Goal: Task Accomplishment & Management: Use online tool/utility

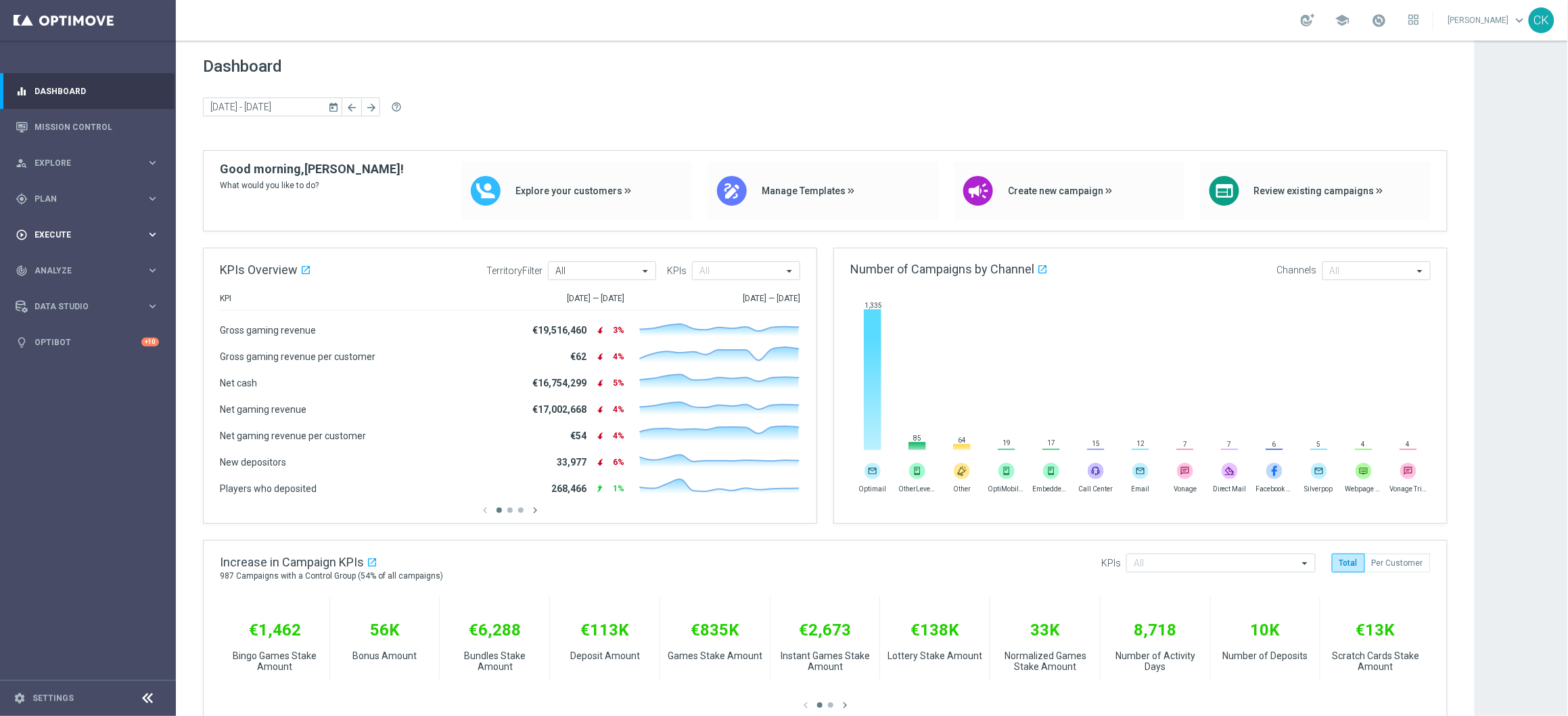
click at [53, 225] on div "play_circle_outline Execute keyboard_arrow_right" at bounding box center [87, 234] width 174 height 36
click at [57, 197] on span "Plan" at bounding box center [90, 199] width 112 height 8
click at [63, 266] on span "Templates" at bounding box center [84, 267] width 97 height 8
click at [63, 286] on link "Optimail" at bounding box center [91, 287] width 99 height 10
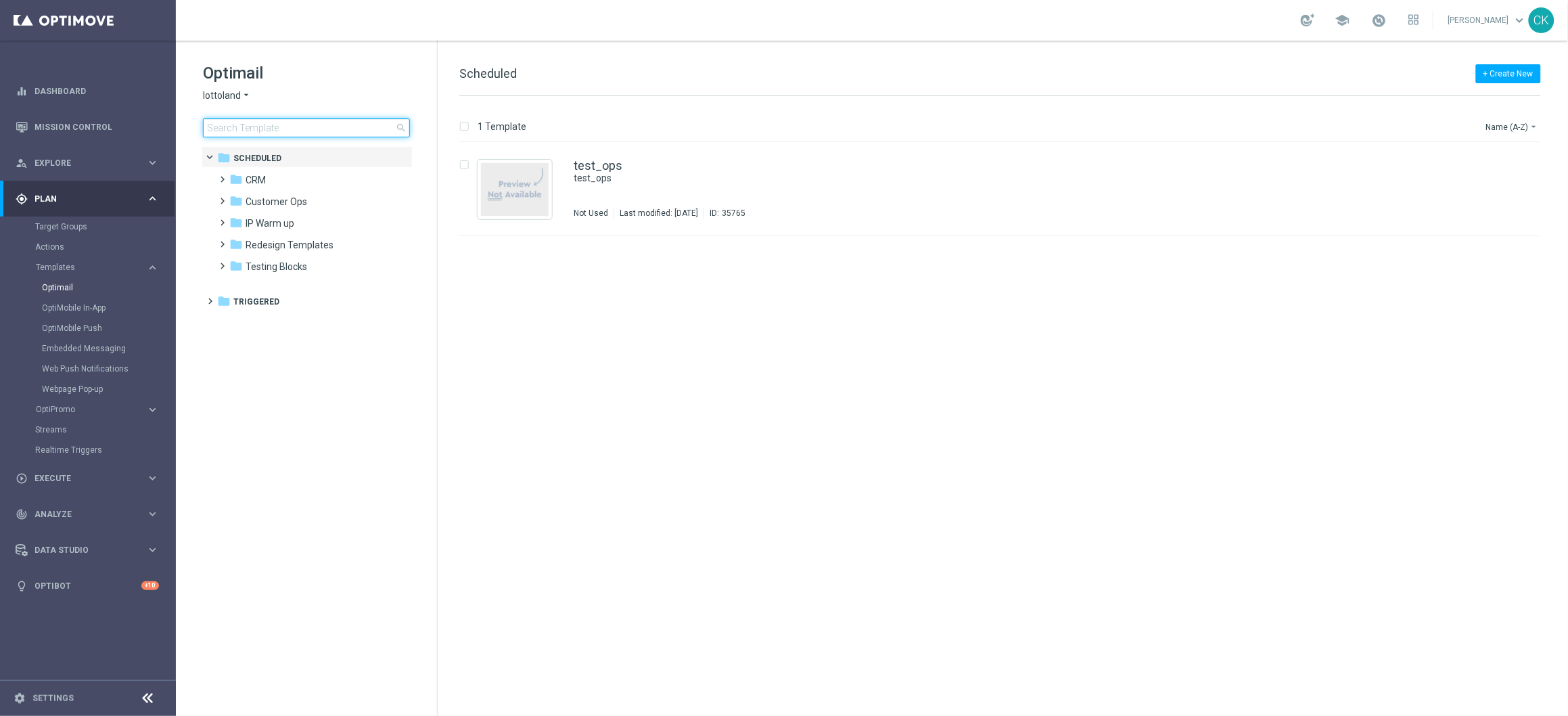
click at [291, 129] on input at bounding box center [306, 127] width 207 height 19
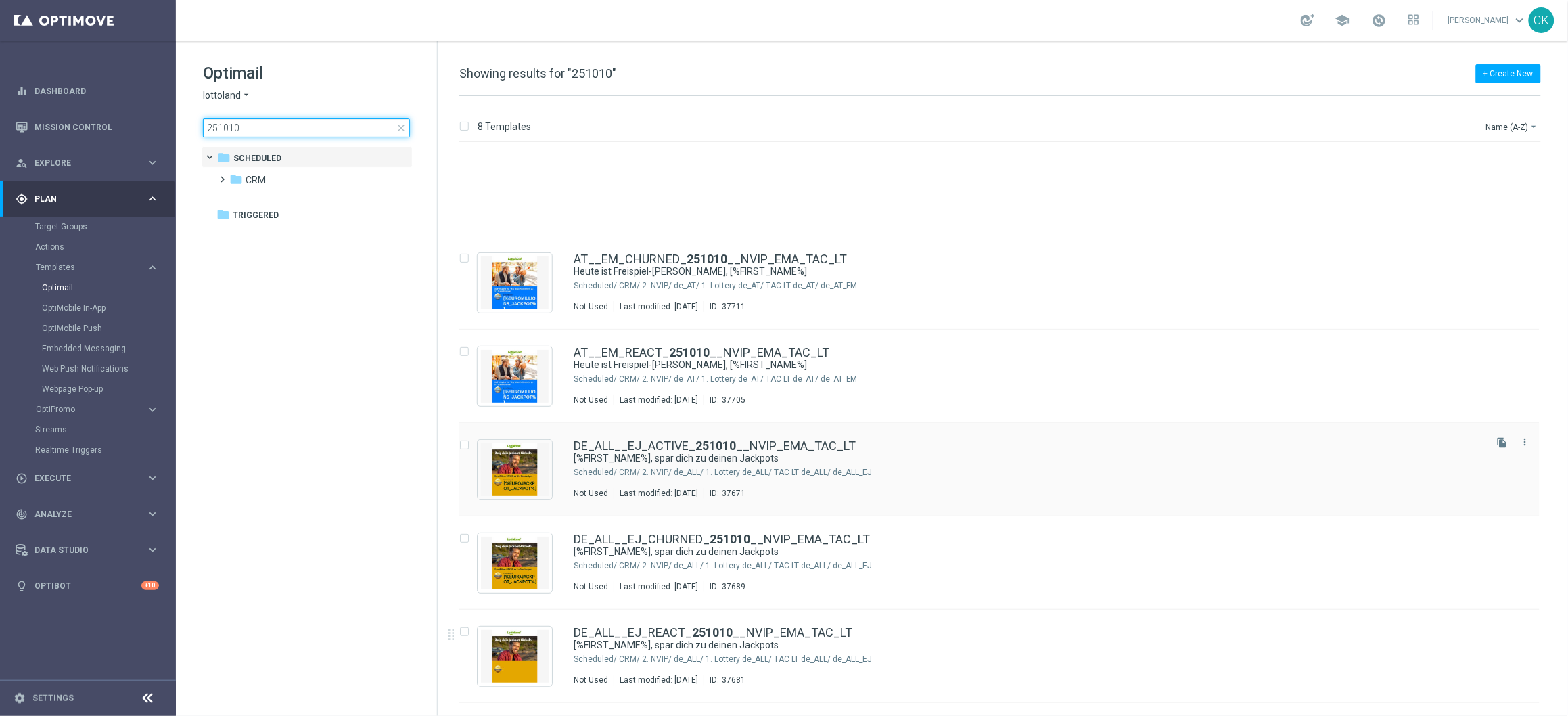
scroll to position [174, 0]
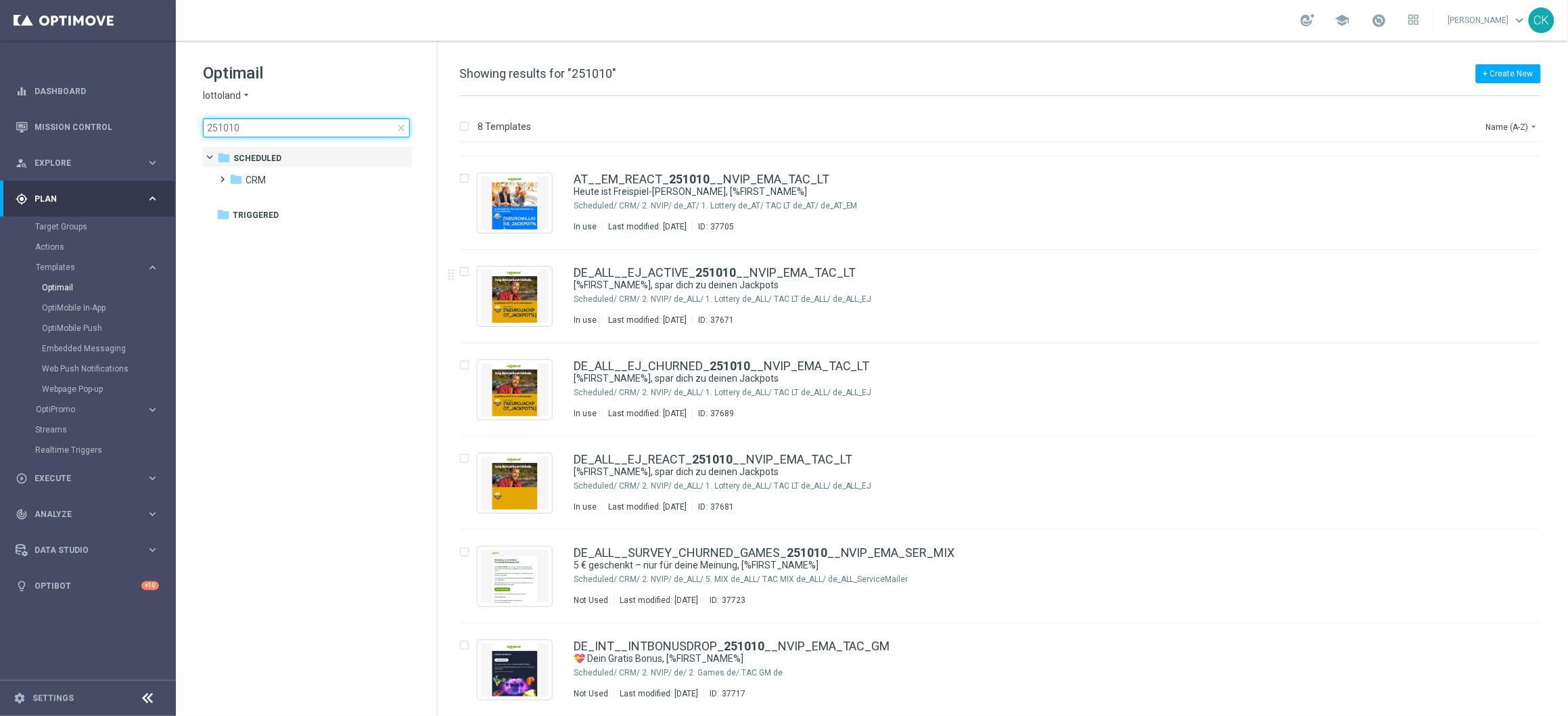
type input "251010"
click at [401, 126] on span "close" at bounding box center [401, 127] width 10 height 10
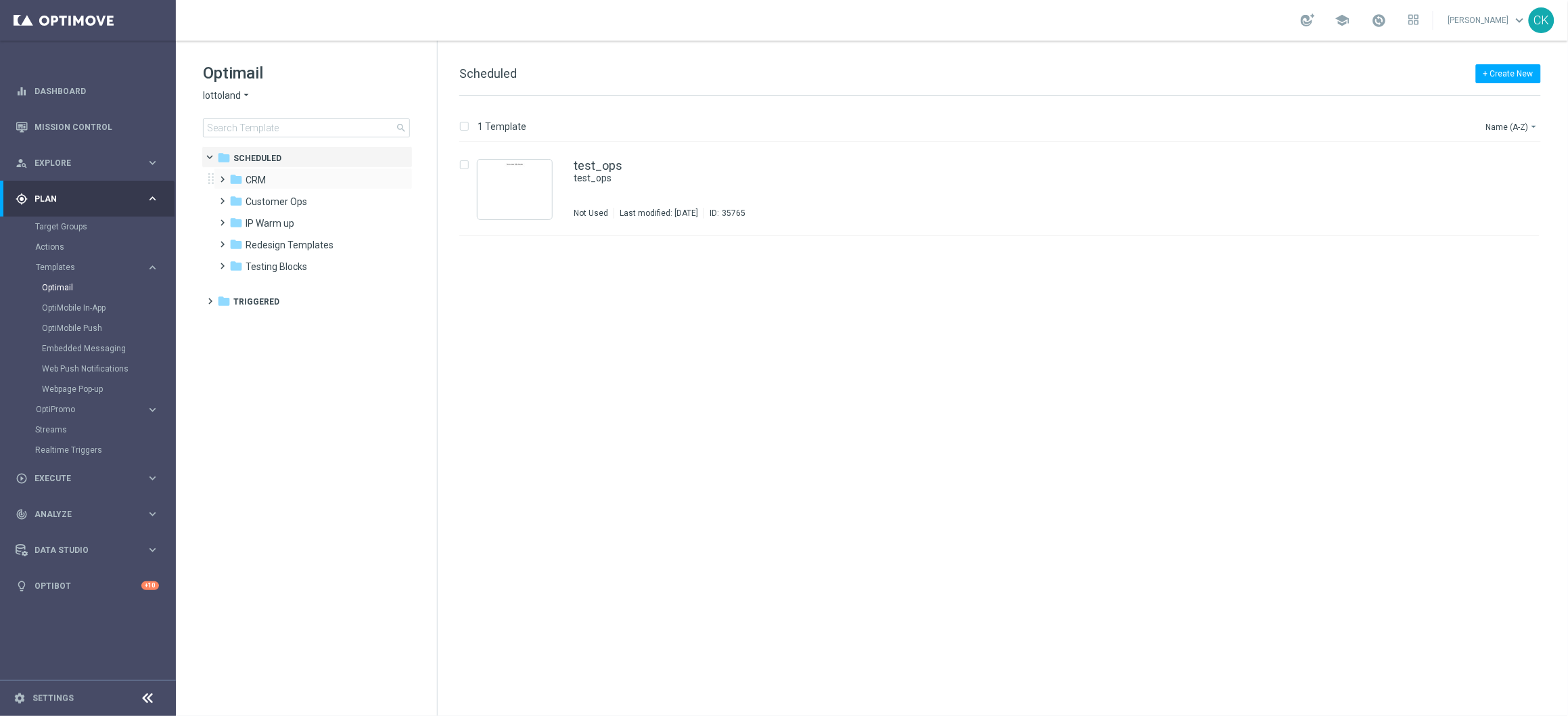
click at [223, 175] on span at bounding box center [220, 174] width 6 height 6
click at [233, 218] on span at bounding box center [234, 217] width 6 height 6
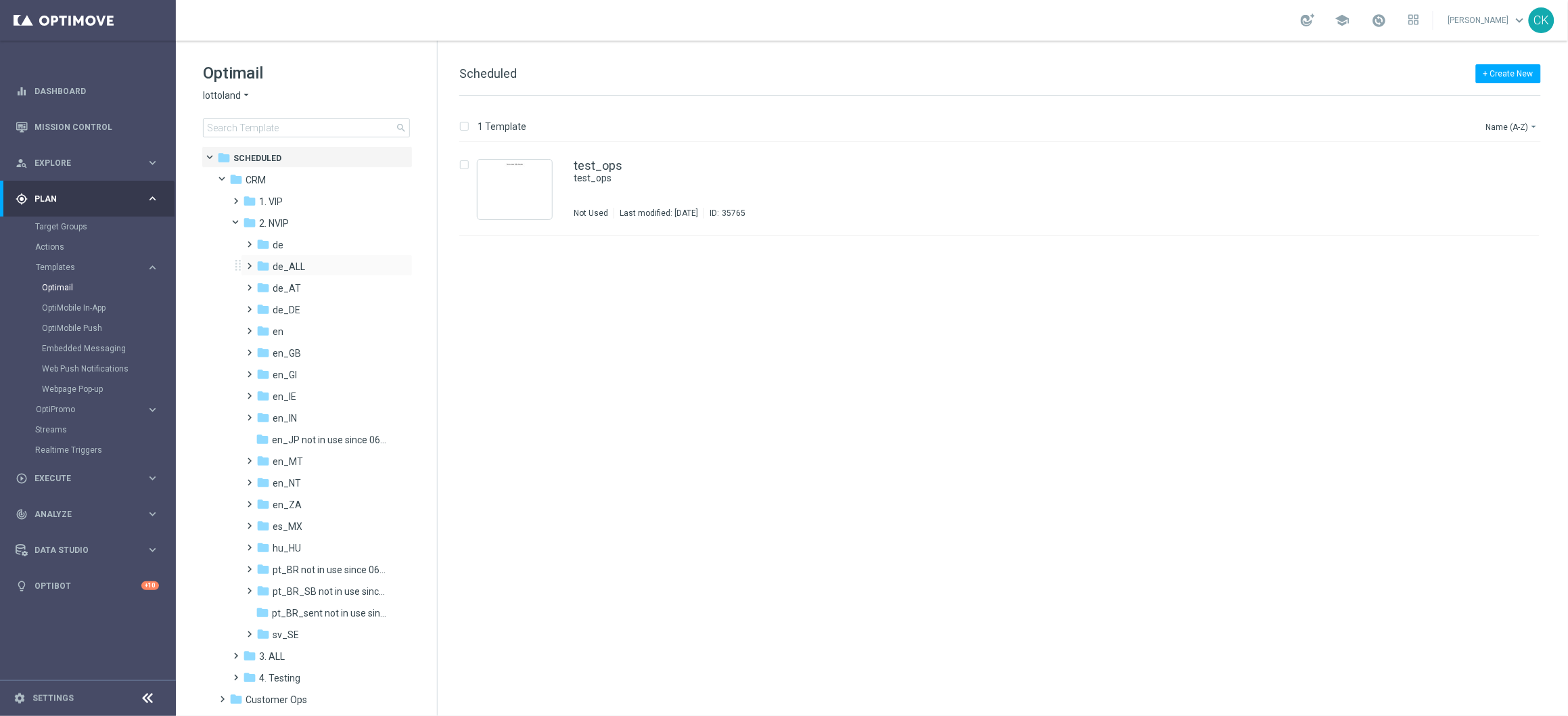
click at [248, 262] on span at bounding box center [247, 260] width 6 height 6
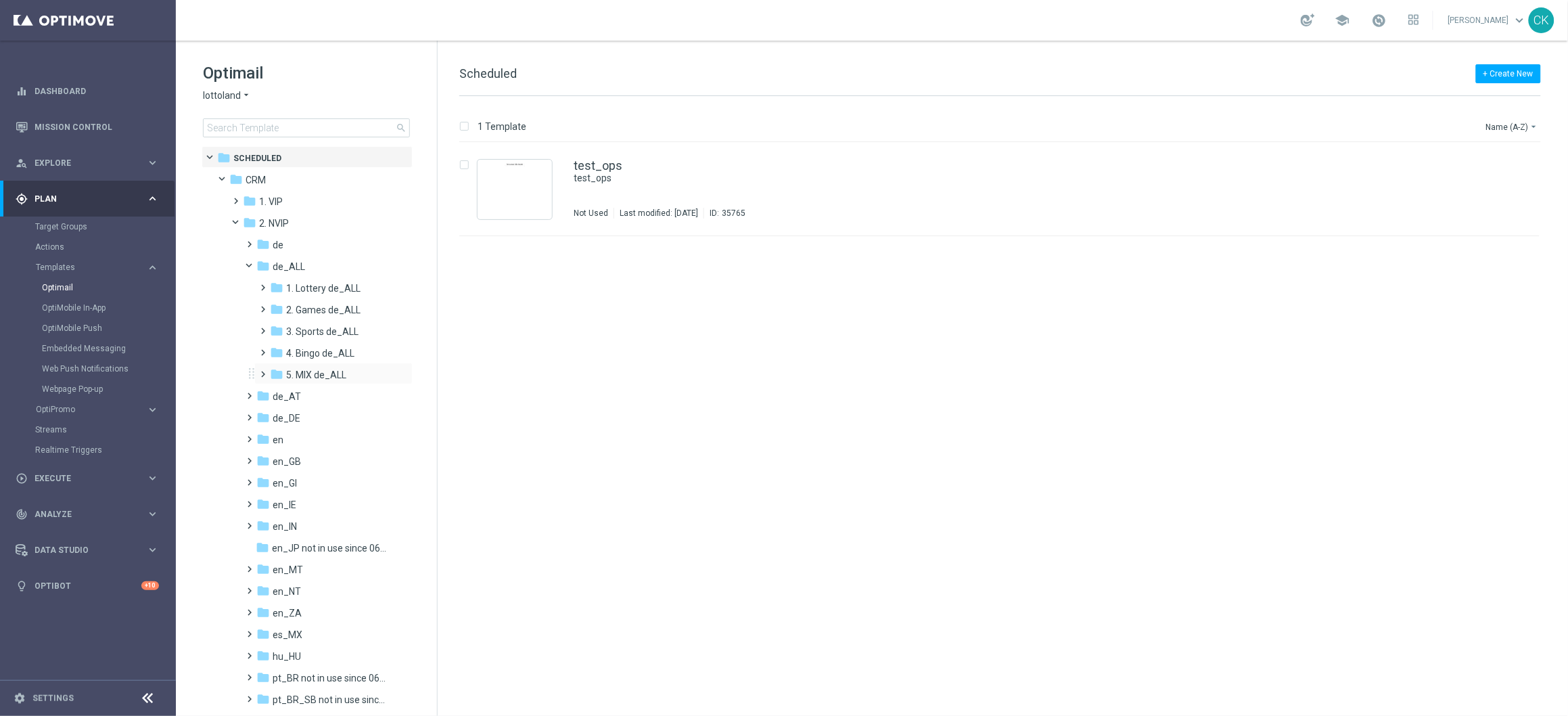
click at [261, 371] on span at bounding box center [260, 368] width 6 height 6
click at [274, 414] on span at bounding box center [274, 412] width 6 height 6
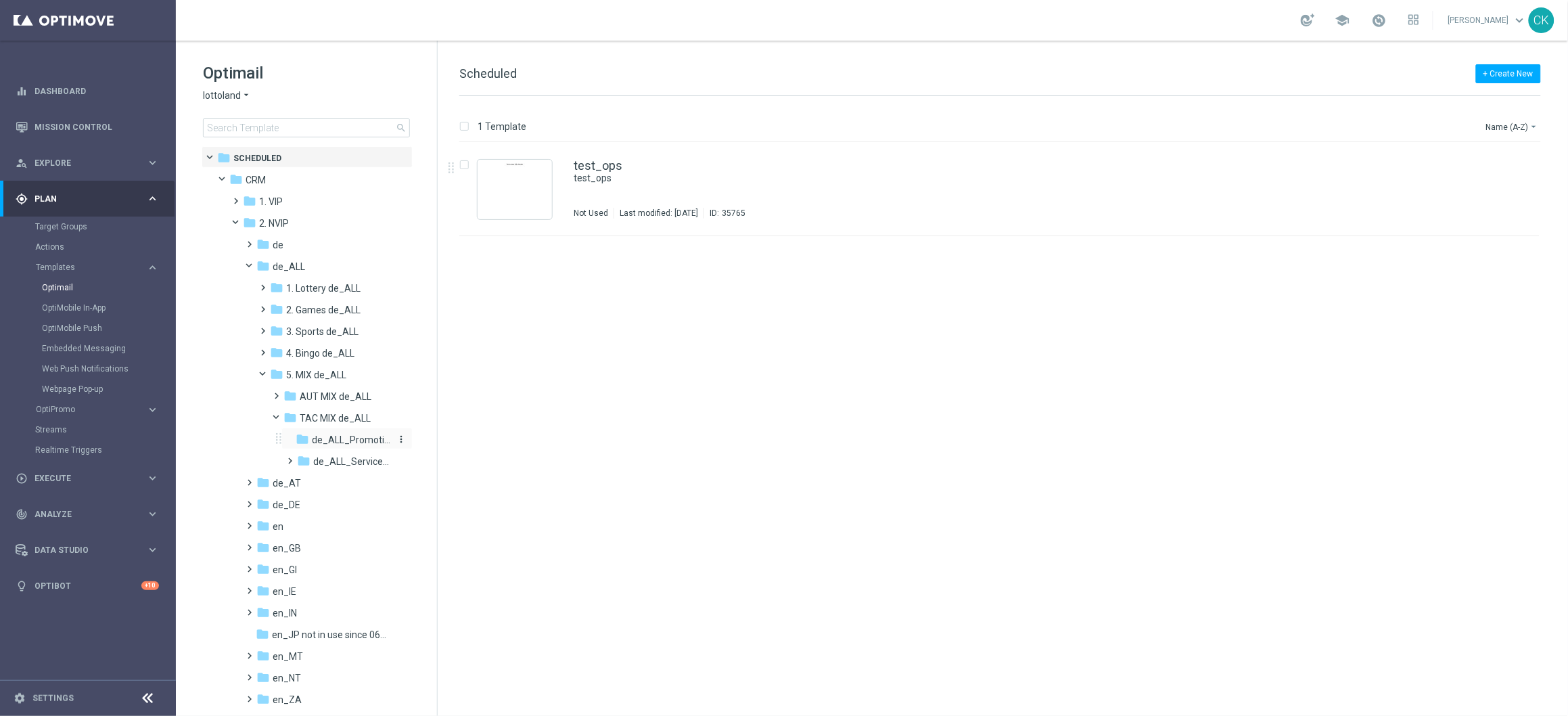
click at [350, 439] on span "de_ALL_Promotions_Seasonal" at bounding box center [351, 440] width 78 height 12
click at [288, 458] on span at bounding box center [288, 455] width 6 height 6
click at [341, 459] on span "de_ALL_ServiceMailer" at bounding box center [353, 461] width 78 height 12
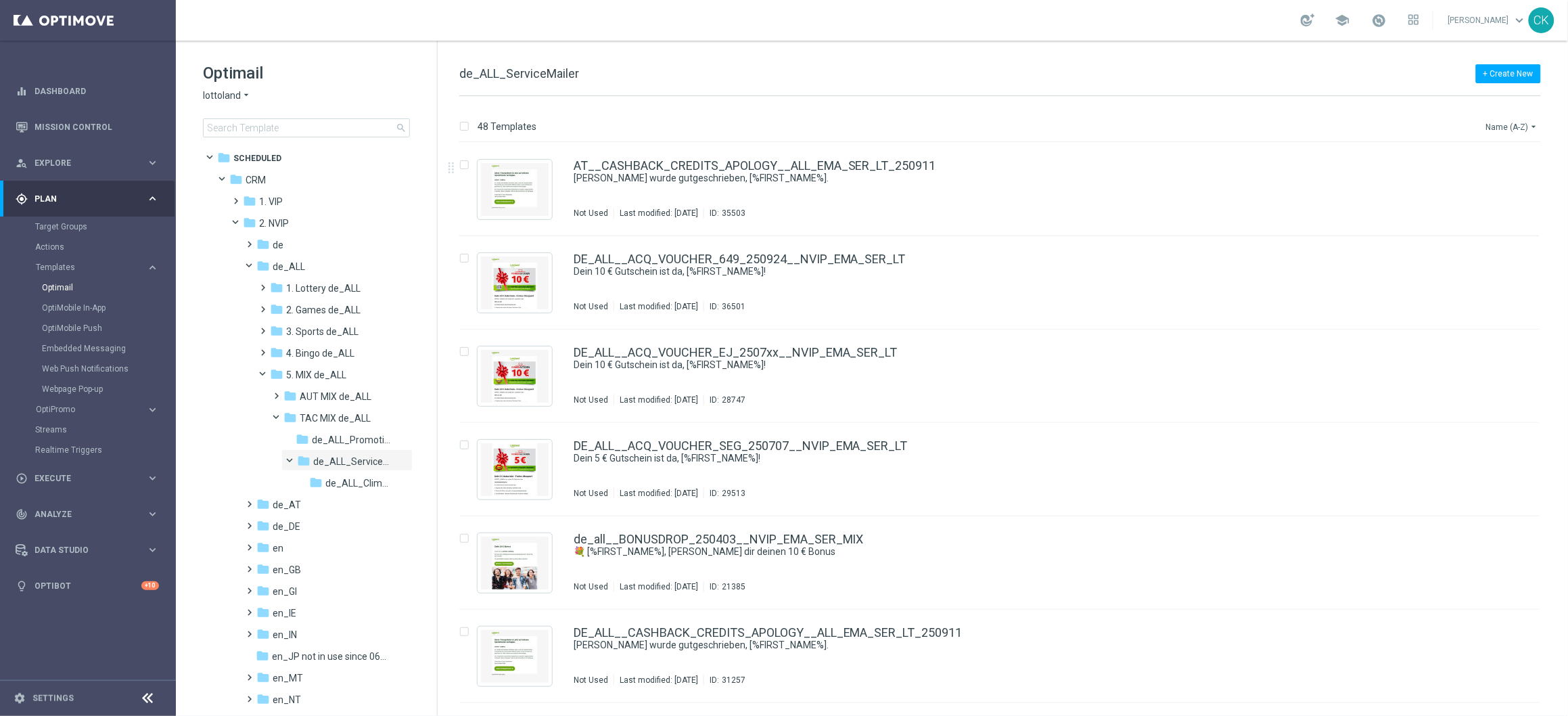
click at [1530, 125] on icon "arrow_drop_down" at bounding box center [1534, 126] width 10 height 10
click at [1513, 184] on span "Date Modified (Newest)" at bounding box center [1490, 188] width 91 height 10
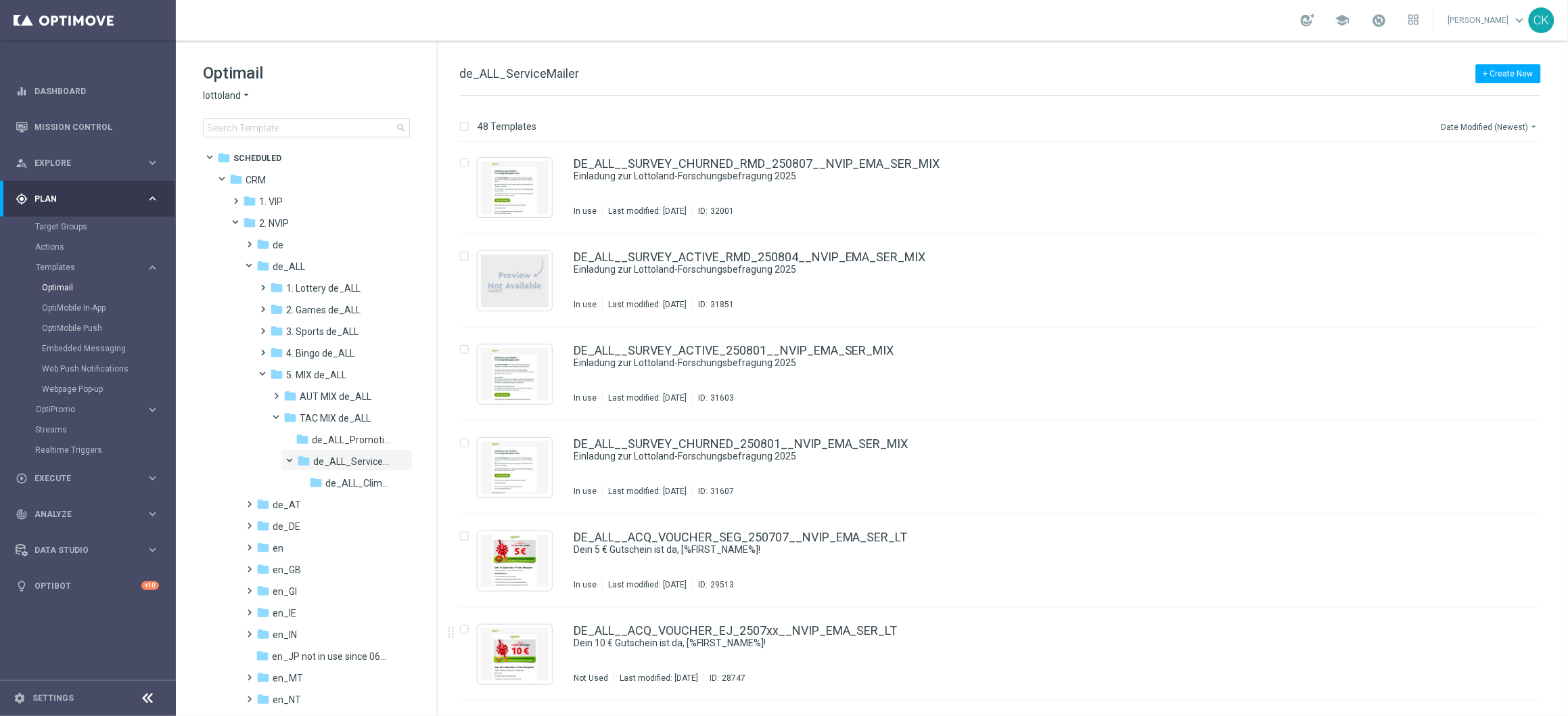
scroll to position [468, 0]
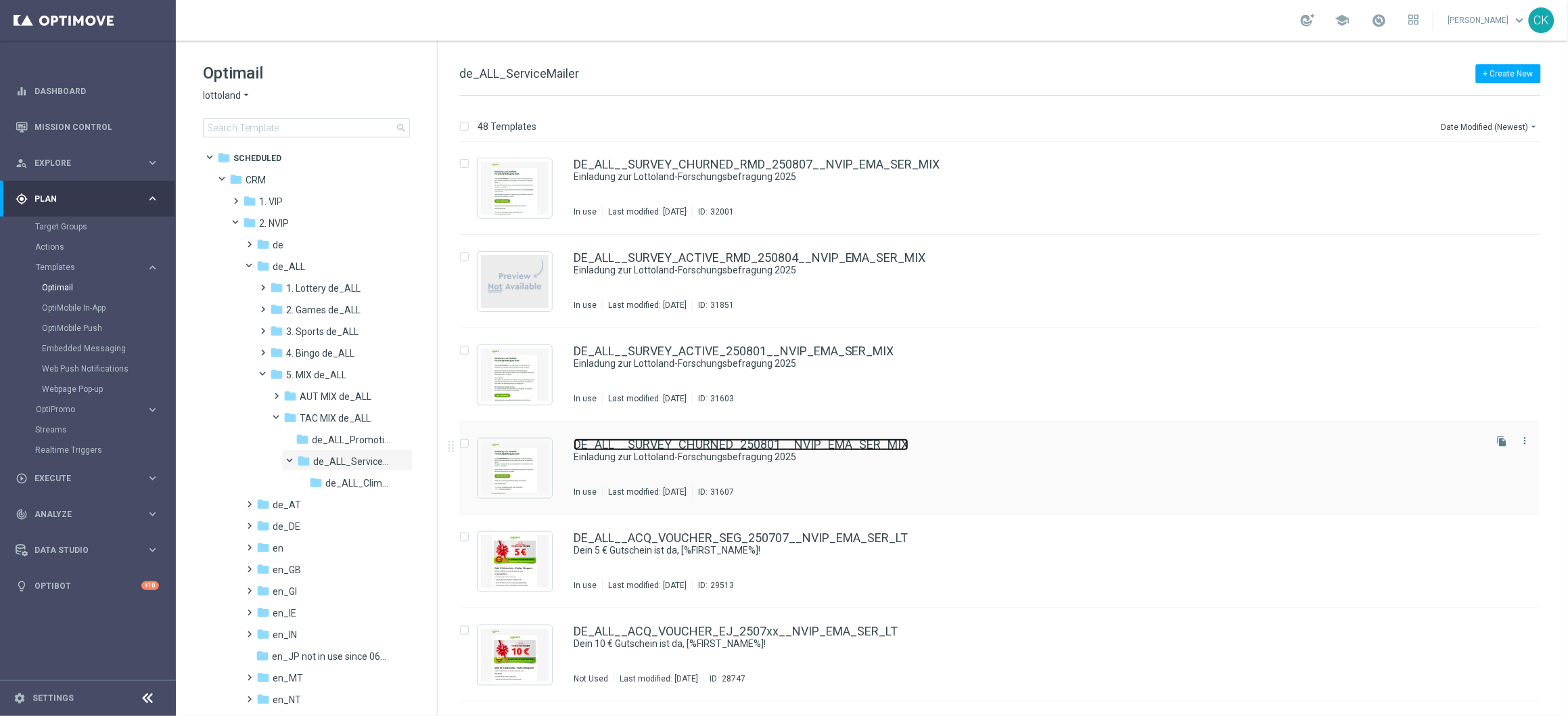
click at [672, 444] on link "DE_ALL__SURVEY_CHURNED_250801__NVIP_EMA_SER_MIX" at bounding box center [741, 444] width 335 height 12
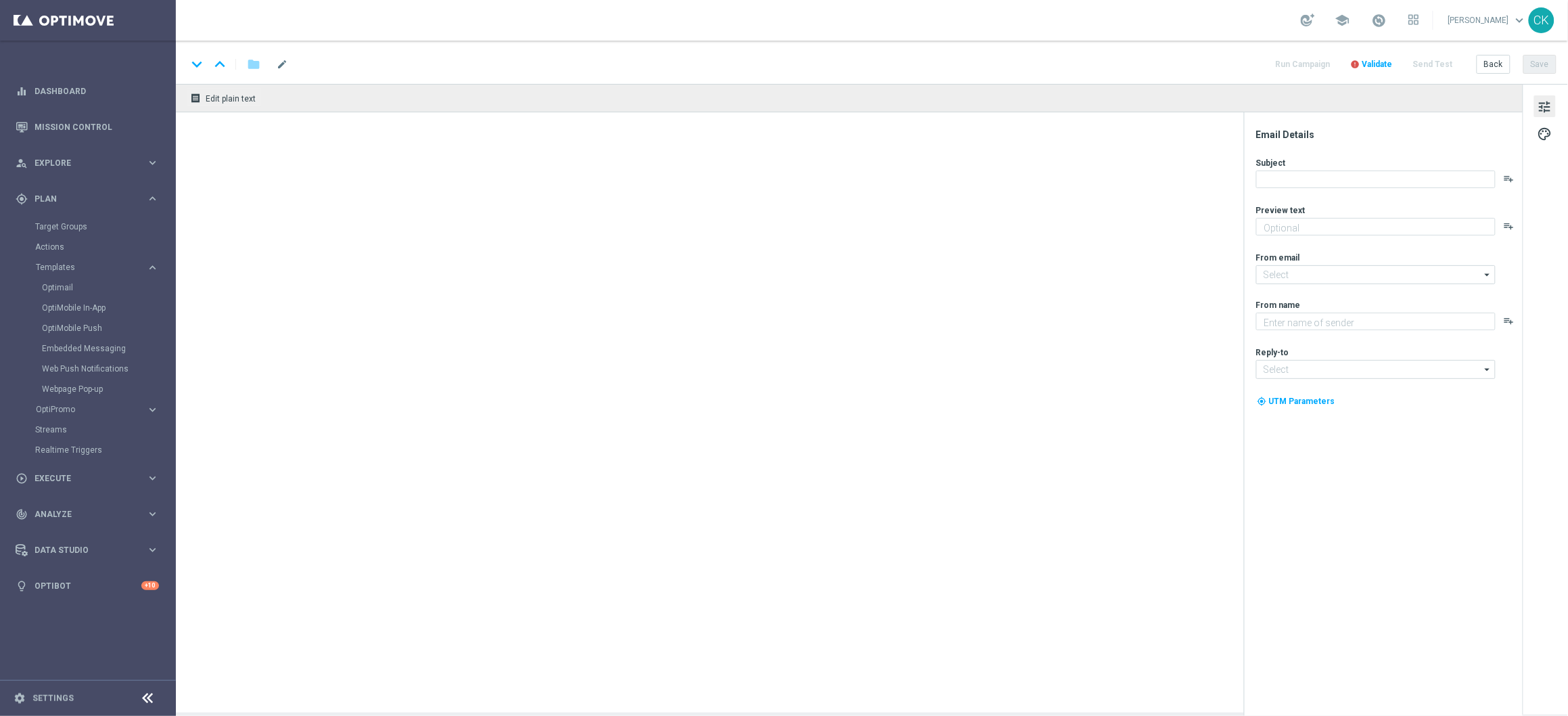
type textarea "[PERSON_NAME] uns, das Lottoland besser zu [PERSON_NAME]!"
type textarea "Lottoland"
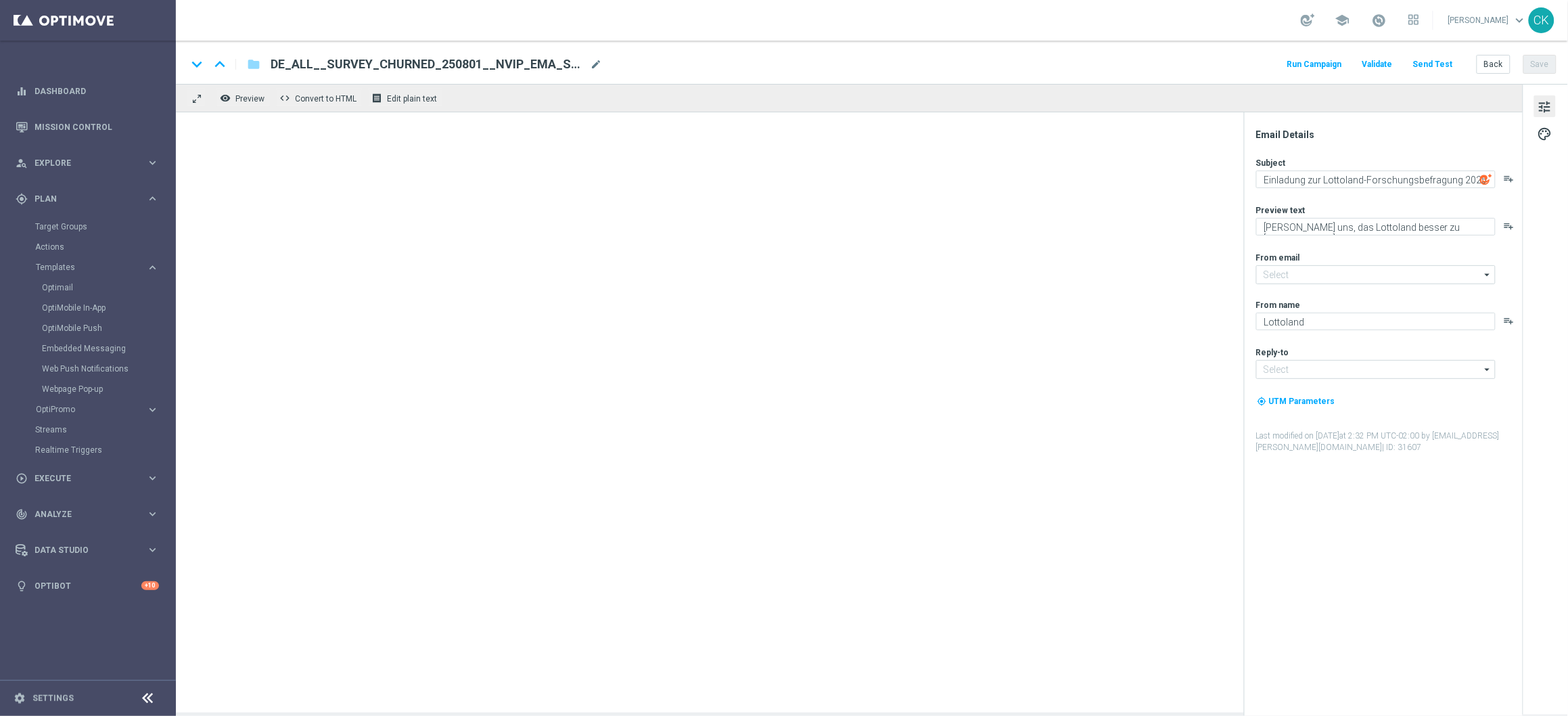
type input "[EMAIL_ADDRESS][DOMAIN_NAME]"
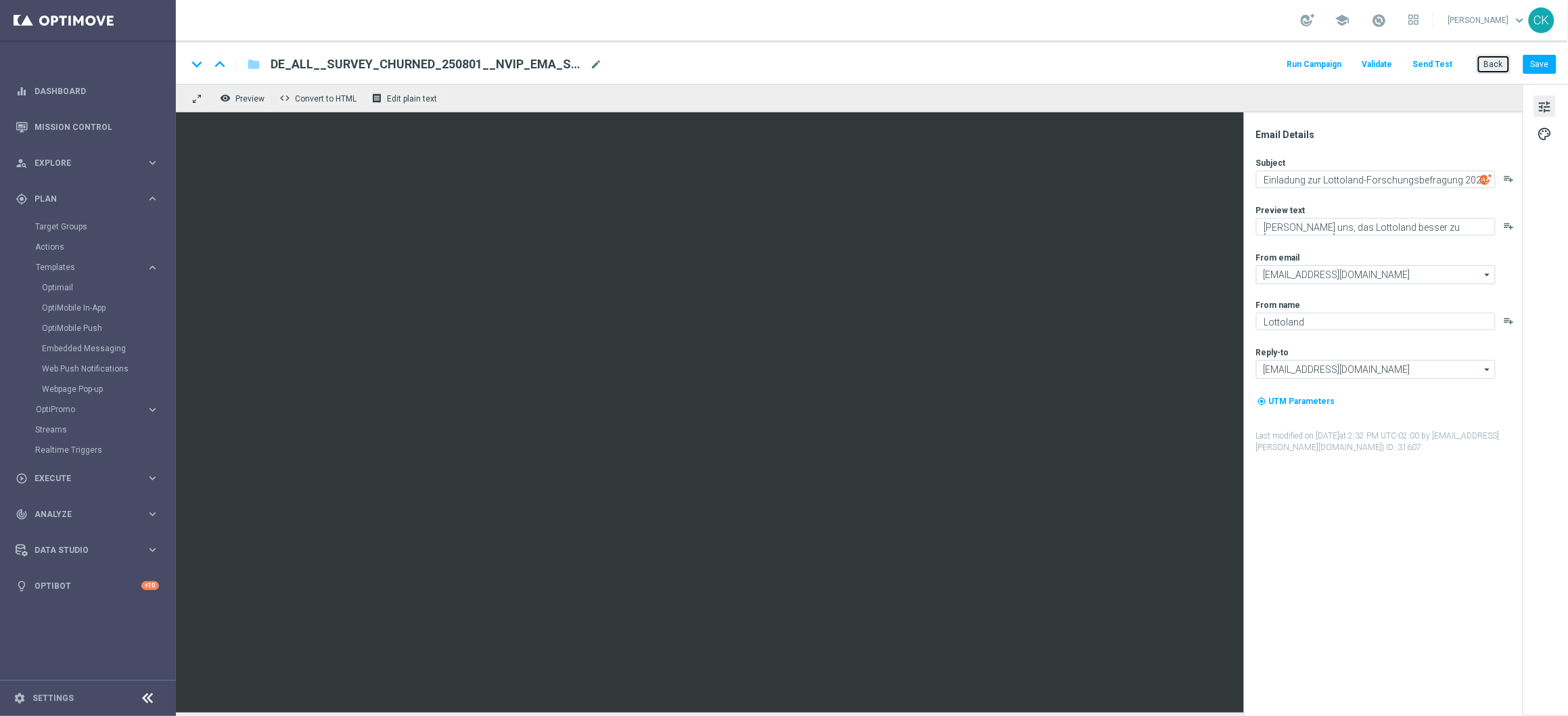
click at [1493, 65] on button "Back" at bounding box center [1494, 64] width 34 height 19
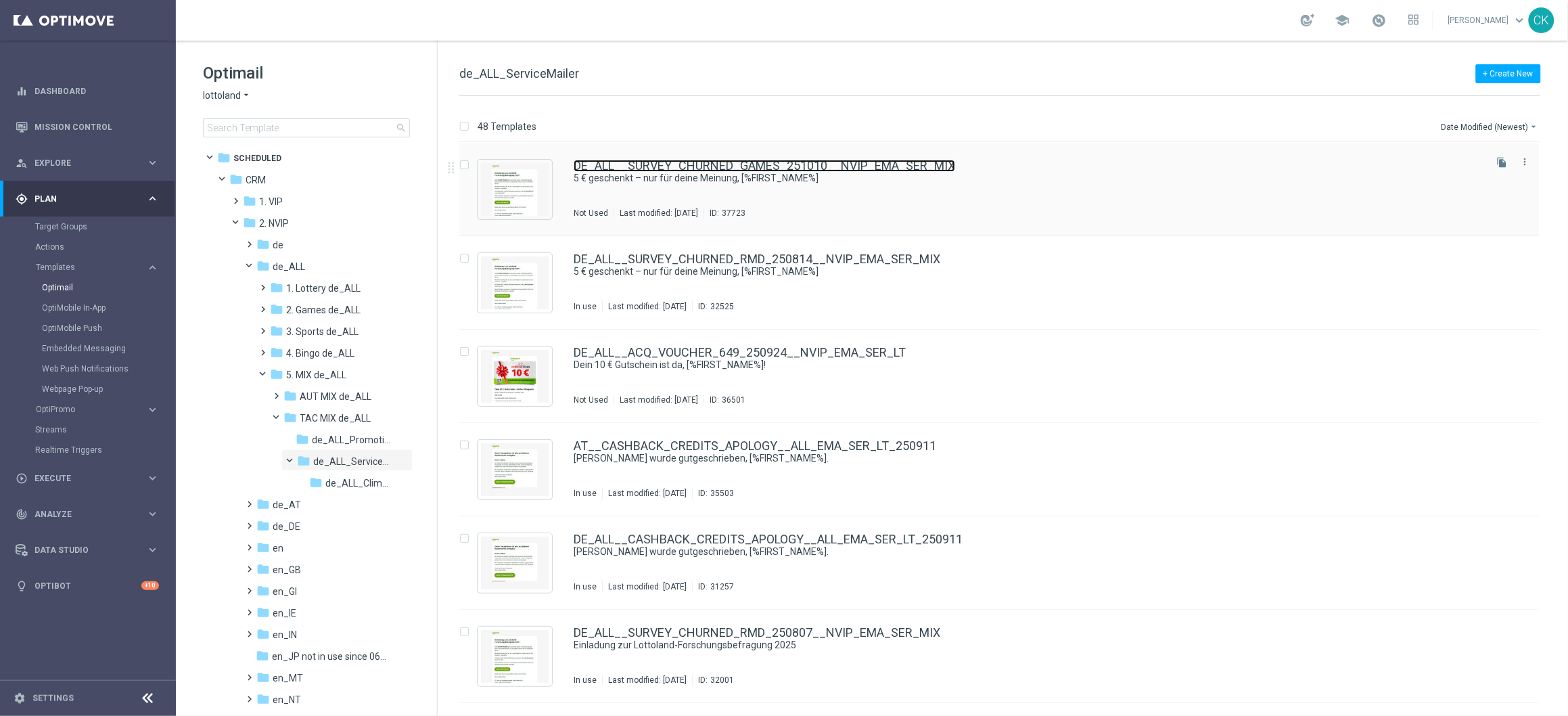
click at [723, 161] on link "DE_ALL__SURVEY_CHURNED_GAMES_251010__NVIP_EMA_SER_MIX" at bounding box center [764, 165] width 381 height 12
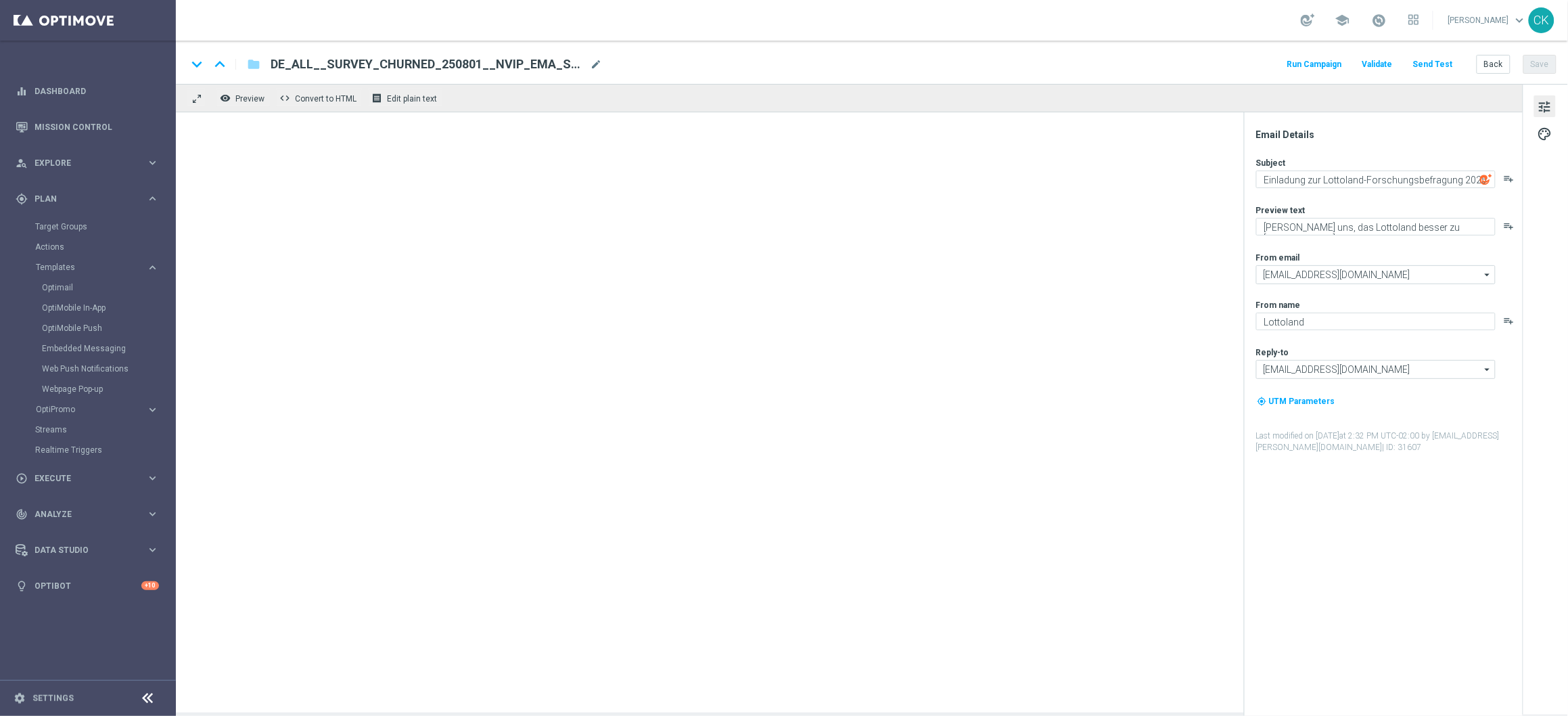
type textarea "5 € geschenkt – nur für deine Meinung, [%FIRST_NAME%]"
type textarea "Jetzt an der Lottoland-Befragung teilnehmen."
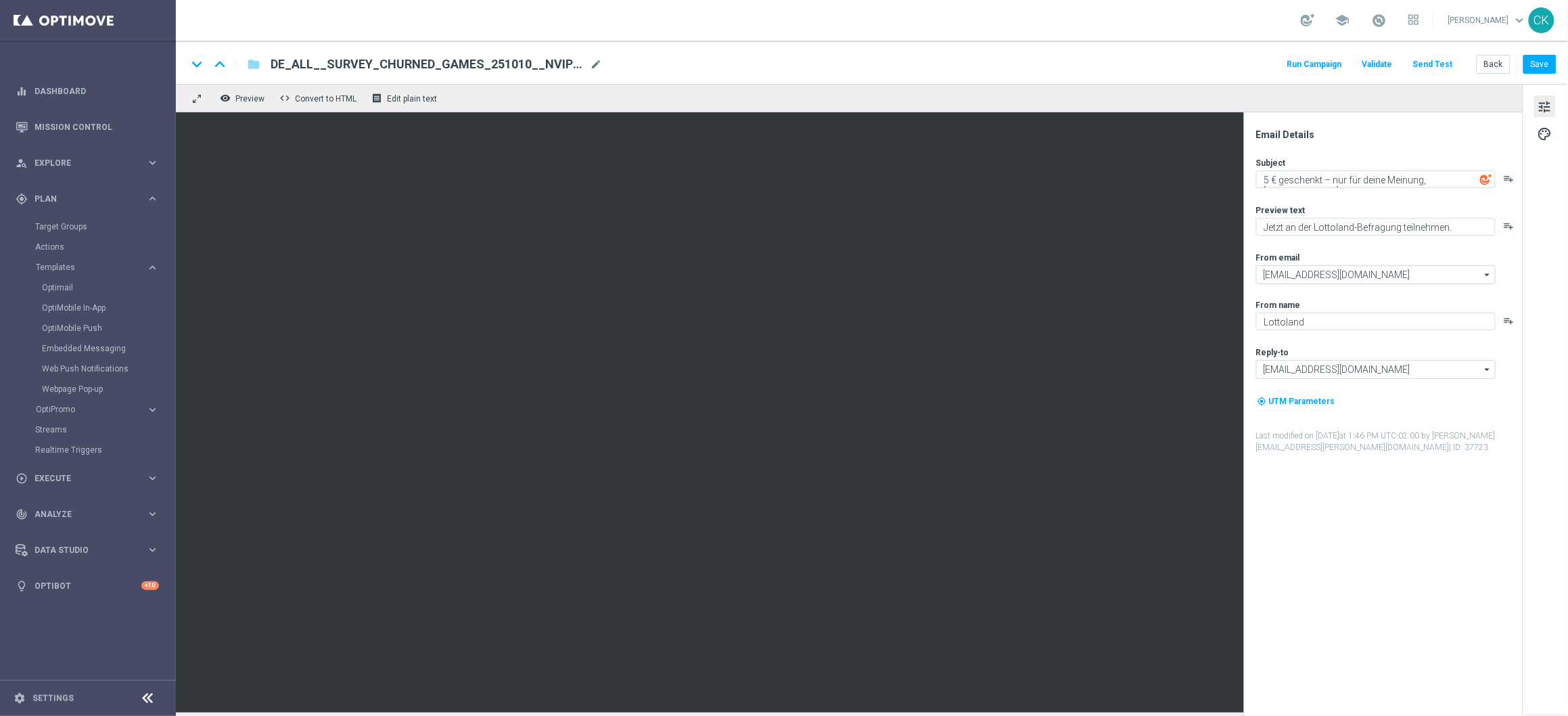
click at [429, 65] on span "DE_ALL__SURVEY_CHURNED_GAMES_251010__NVIP_EMA_SER_MIX" at bounding box center [428, 64] width 314 height 16
click at [436, 62] on input "DE_ALL__SURVEY_CHURNED_GAMES_251010__NVIP_EMA_SER_MIX" at bounding box center [439, 64] width 336 height 17
type input "DE_ALL__SURVEY_CHURNED_GAMES_RMD_251010__NVIP_EMA_SER_MIX"
click at [1548, 62] on button "Save" at bounding box center [1539, 64] width 33 height 19
click at [1492, 64] on button "Back" at bounding box center [1494, 64] width 34 height 19
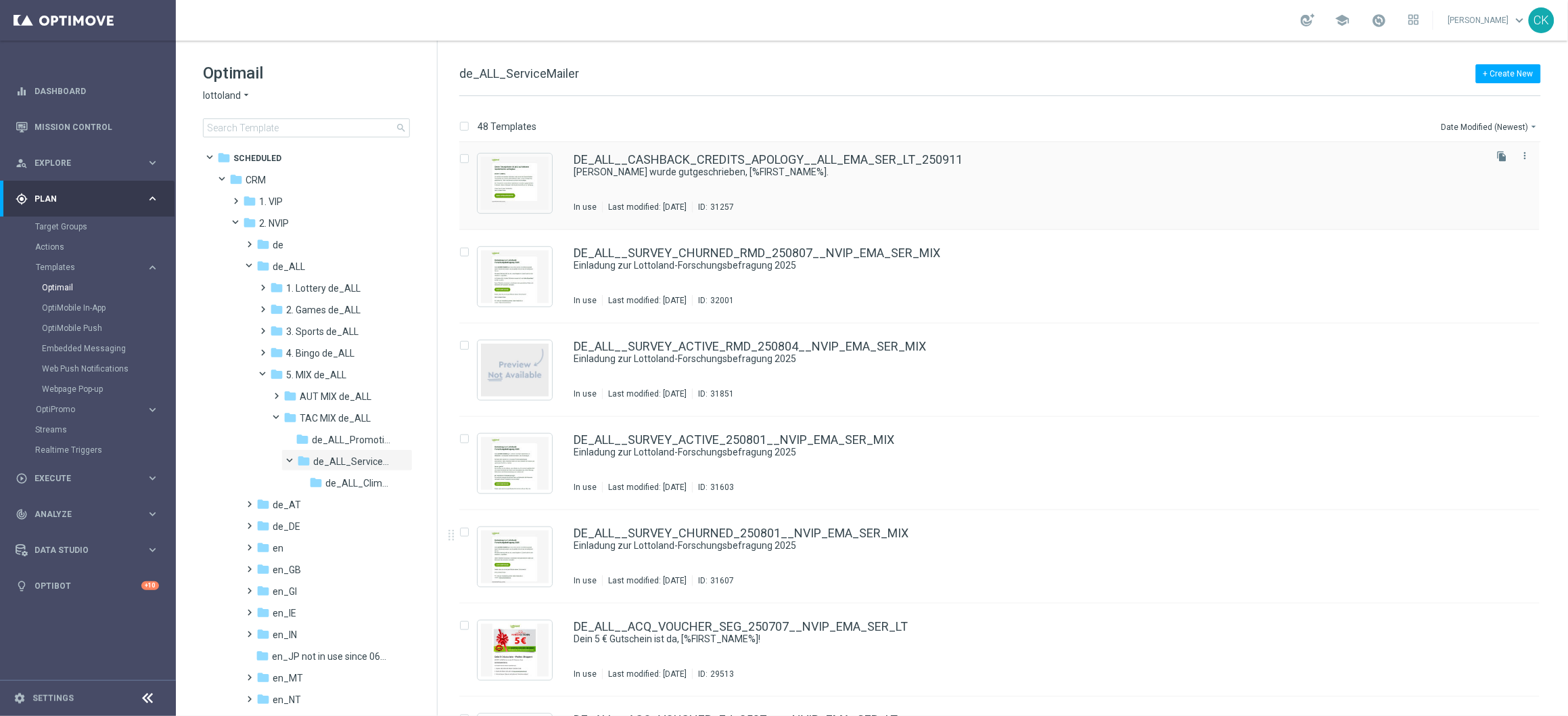
scroll to position [377, 0]
click at [1502, 532] on icon "file_copy" at bounding box center [1502, 532] width 10 height 10
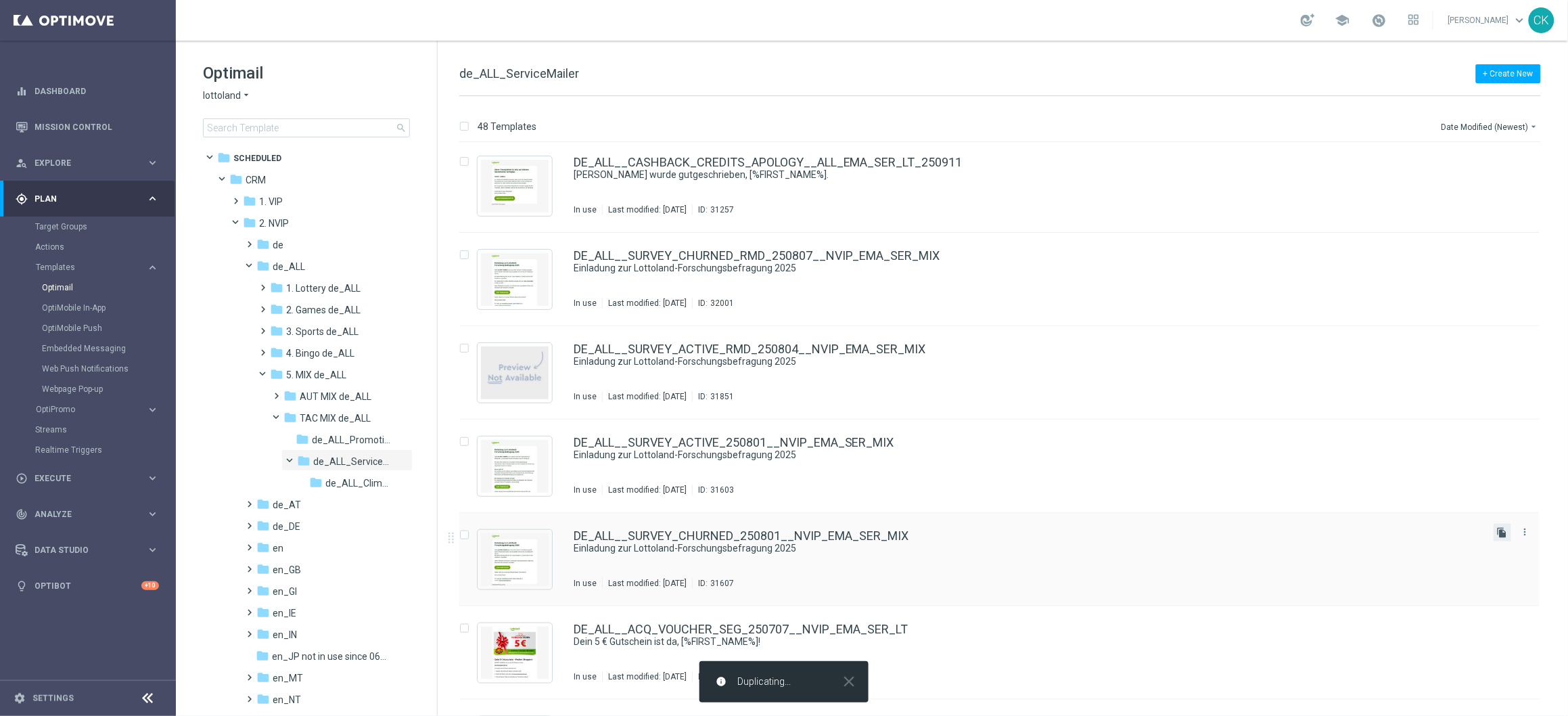
scroll to position [0, 0]
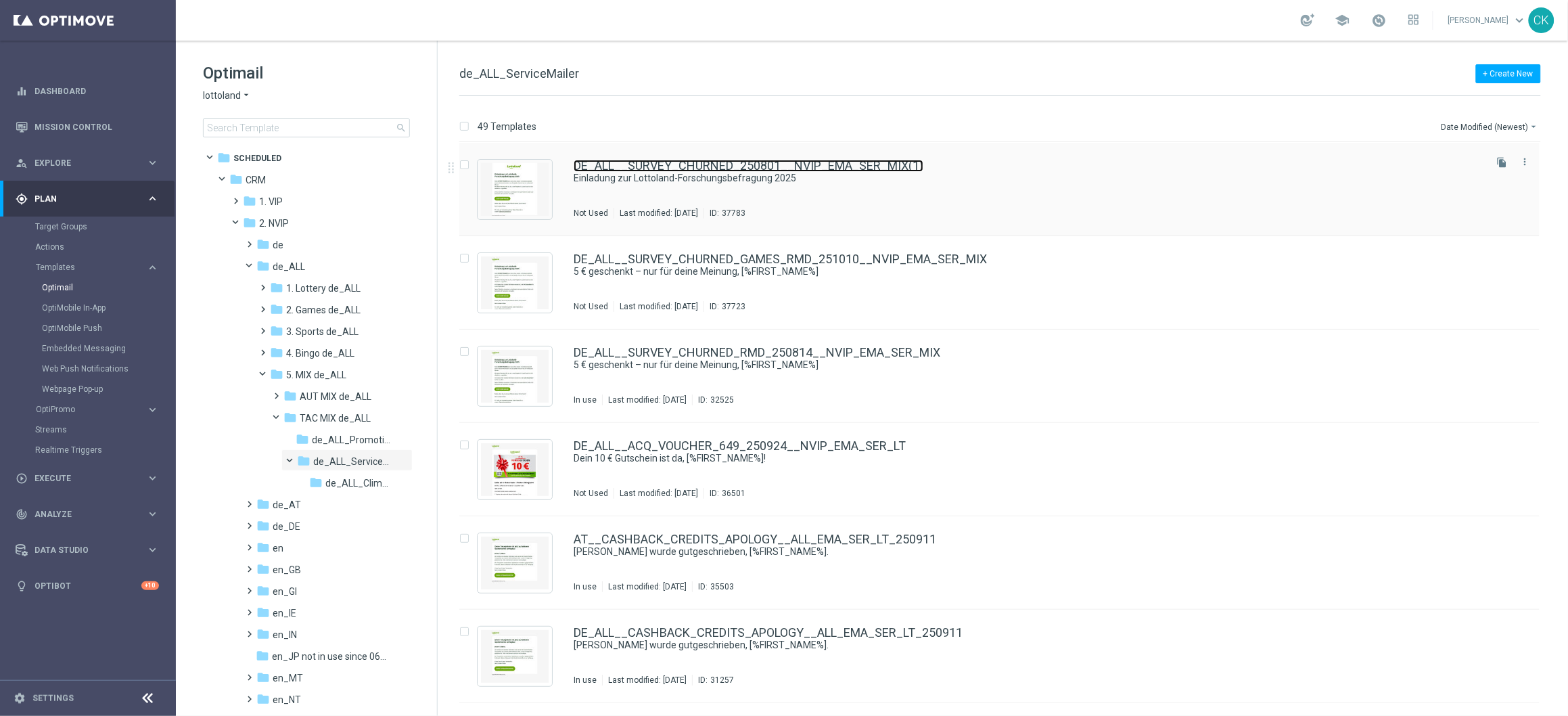
click at [742, 164] on link "DE_ALL__SURVEY_CHURNED_250801__NVIP_EMA_SER_MIX(1)" at bounding box center [749, 165] width 350 height 12
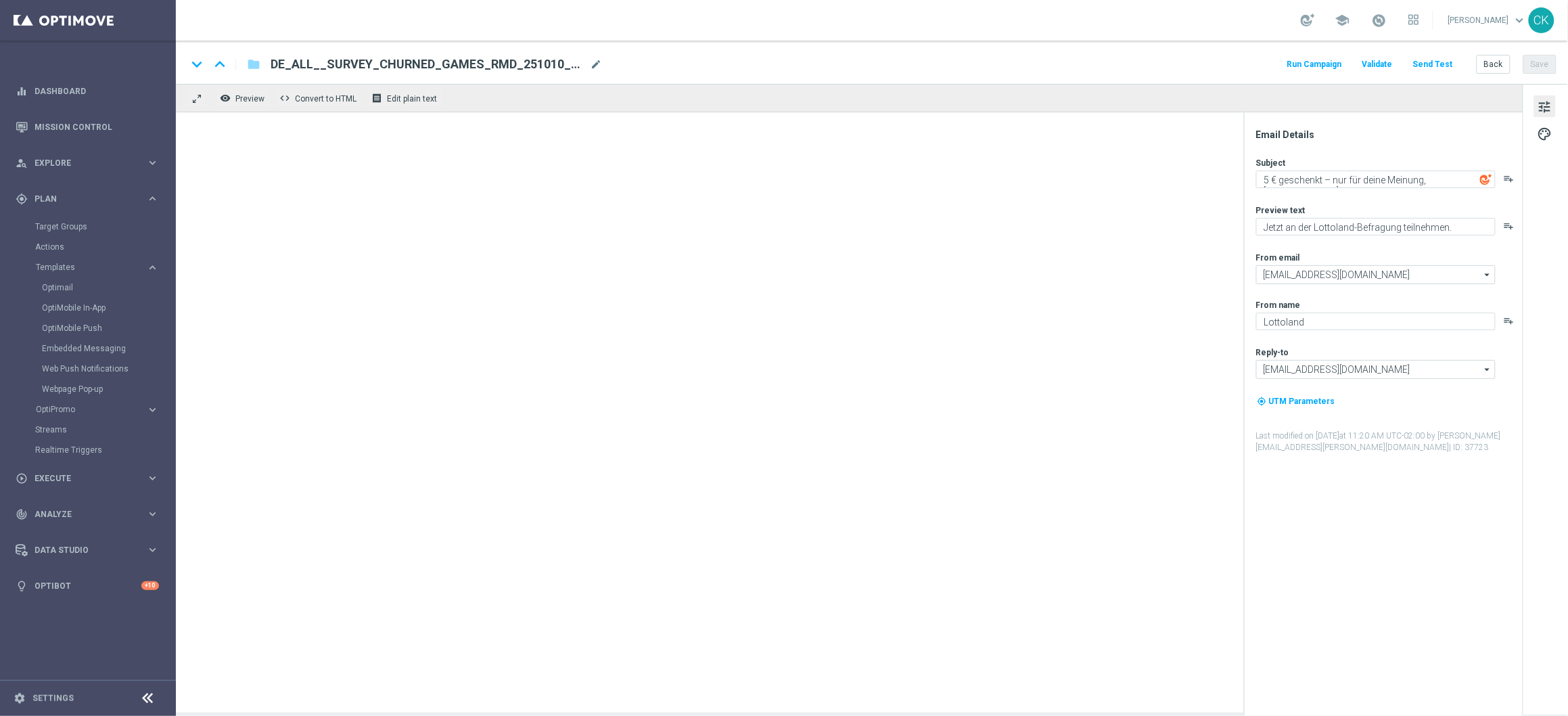
type input "DE_ALL__SURVEY_CHURNED_250801__NVIP_EMA_SER_MIX(1)"
type textarea "Einladung zur Lottoland-Forschungsbefragung 2025"
type textarea "[PERSON_NAME] uns, das Lottoland besser zu [PERSON_NAME]!"
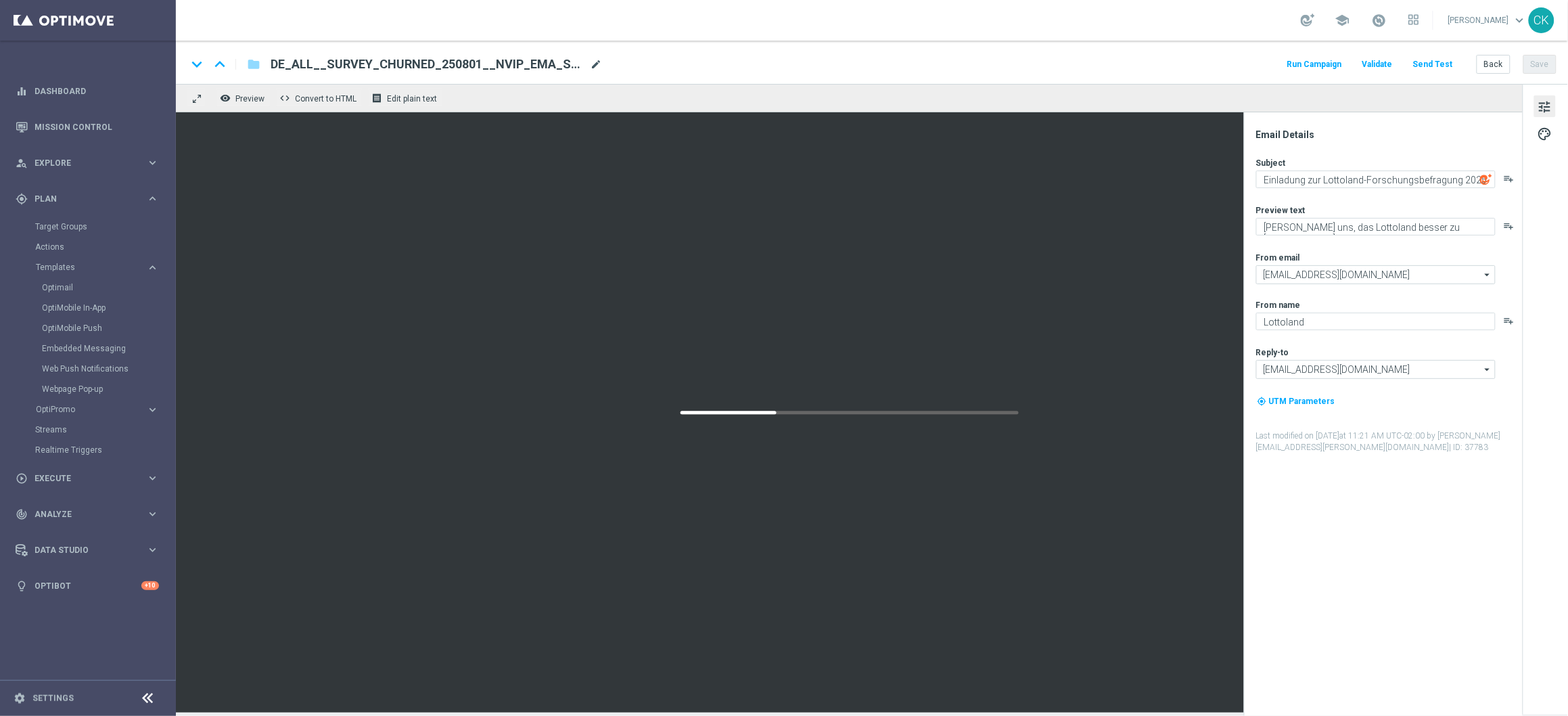
click at [590, 63] on span "mode_edit" at bounding box center [595, 64] width 12 height 12
click at [532, 52] on div "keyboard_arrow_down keyboard_arrow_up folder DE_ALL__SURVEY_CHURNED_250801__NVI…" at bounding box center [872, 62] width 1392 height 43
click at [524, 61] on input "DE_ALL__SURVEY_CHURNED_250801__NVIP_EMA_SER_MIX(1)" at bounding box center [439, 64] width 336 height 17
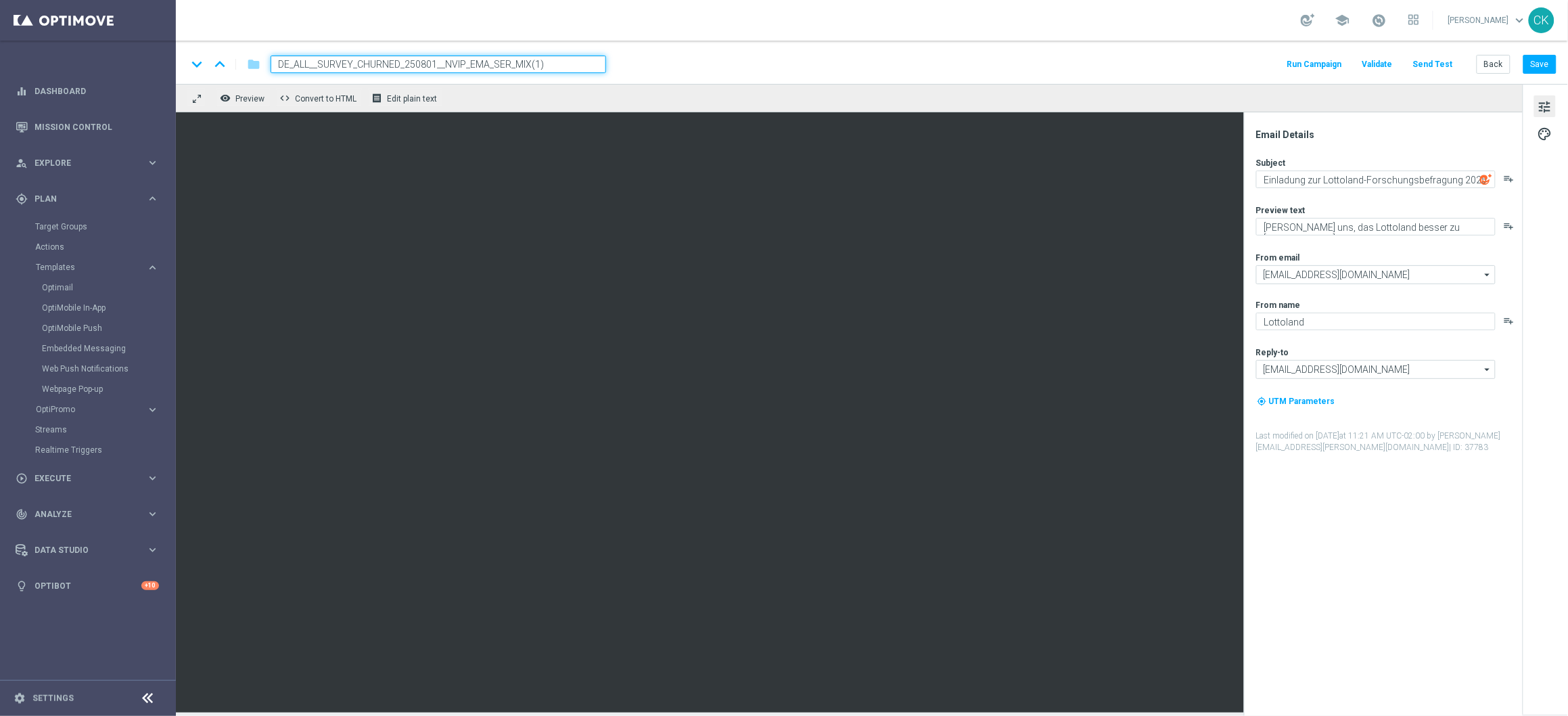
paste input "GAMES_251010__NVIP_EMA_SER_MIX"
type input "DE_ALL__SURVEY_CHURNED_GAMES_251010__NVIP_EMA_SER_MIX"
click at [1541, 64] on button "Save" at bounding box center [1539, 64] width 33 height 19
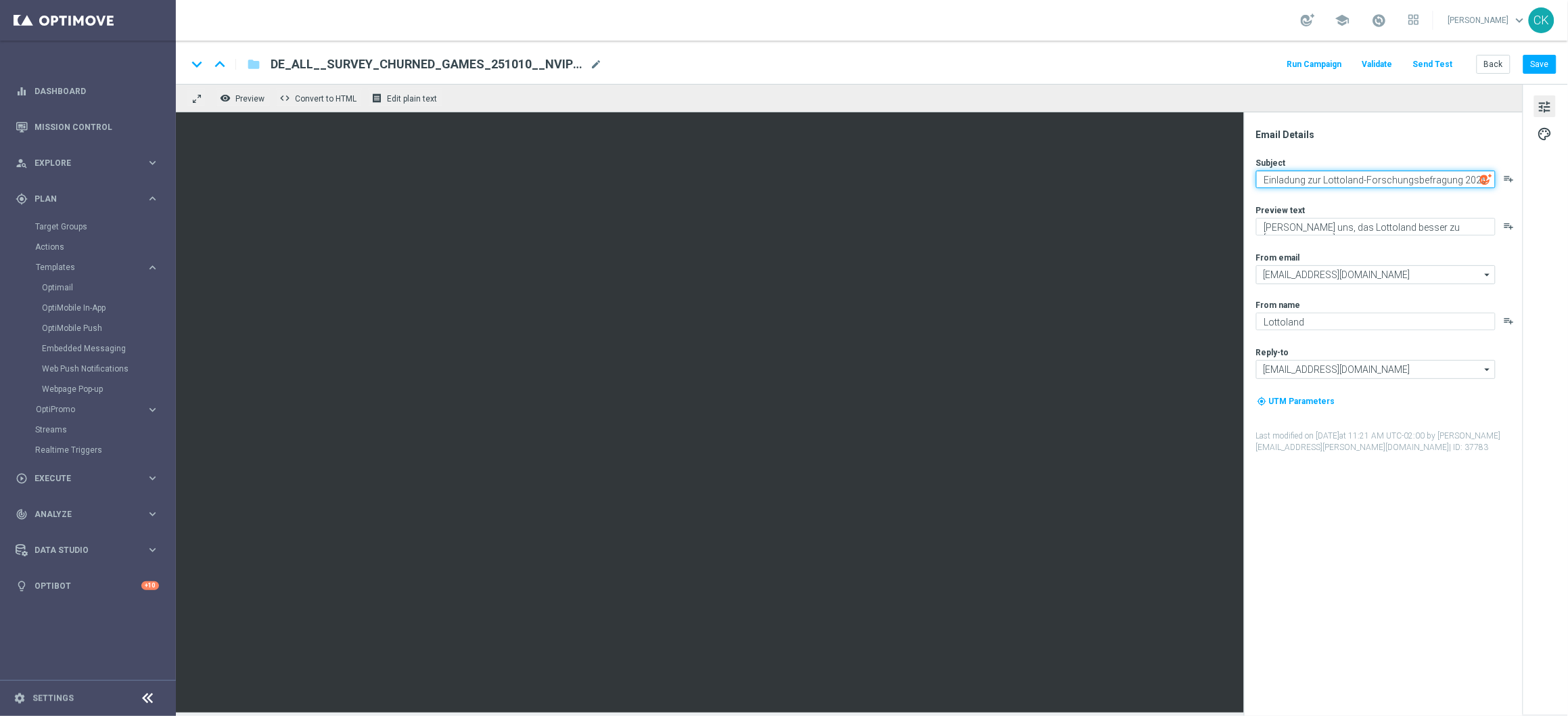
click at [1425, 181] on textarea "Einladung zur Lottoland-Forschungsbefragung 2025" at bounding box center [1376, 179] width 239 height 17
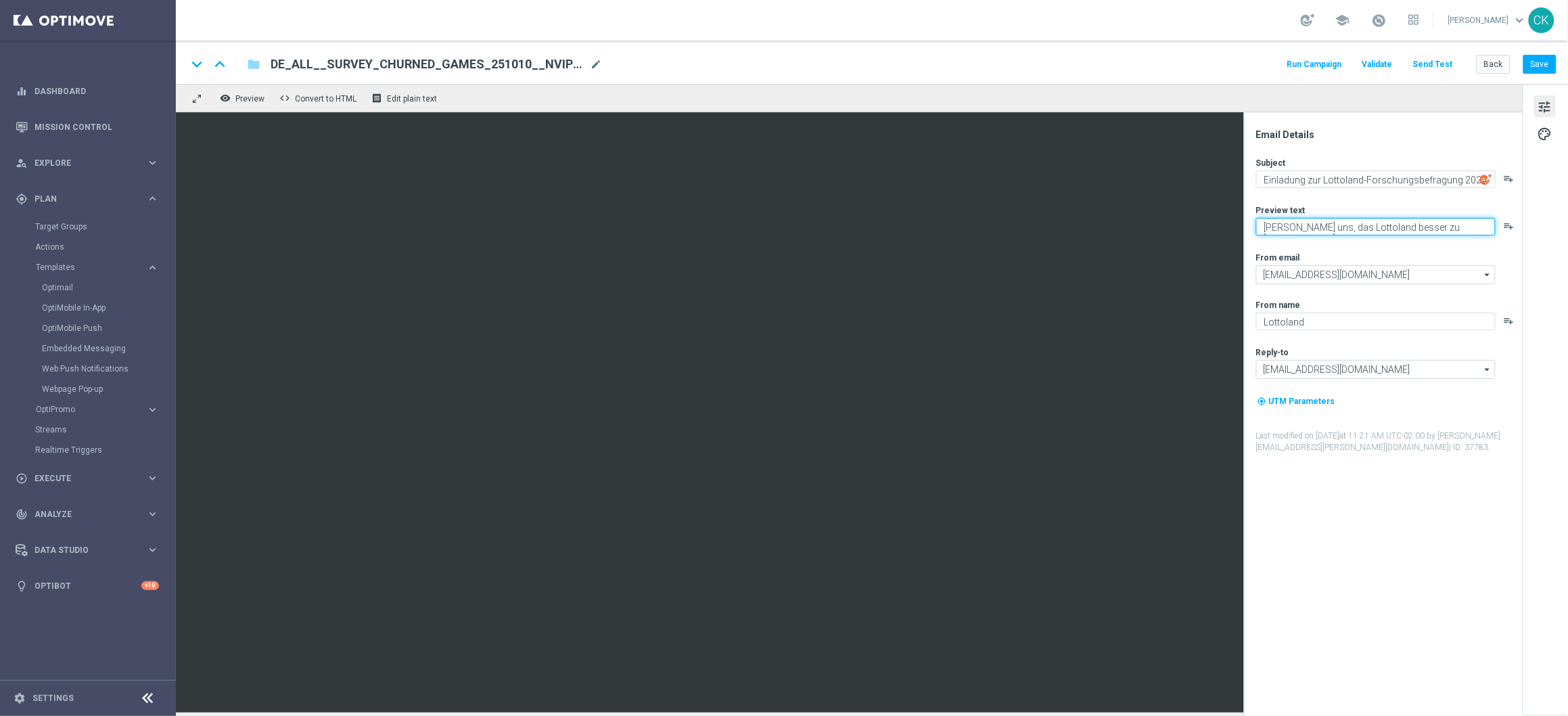
drag, startPoint x: 1461, startPoint y: 228, endPoint x: 1257, endPoint y: 225, distance: 204.0
click at [1257, 225] on textarea "[PERSON_NAME] uns, das Lottoland besser zu [PERSON_NAME]!" at bounding box center [1376, 226] width 239 height 17
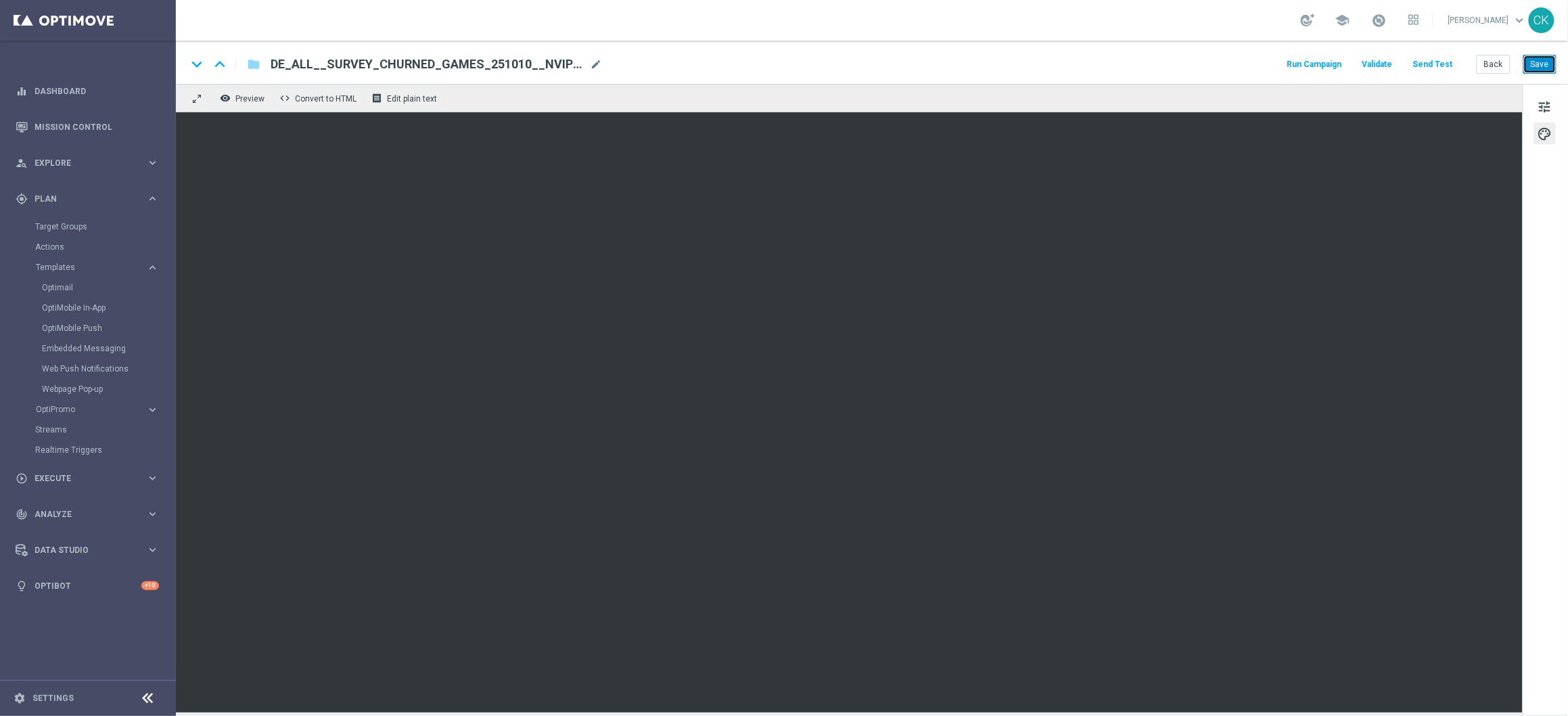
click at [1541, 67] on button "Save" at bounding box center [1539, 64] width 33 height 19
click at [1540, 66] on button "Save" at bounding box center [1539, 64] width 33 height 19
click at [1492, 64] on button "Back" at bounding box center [1494, 64] width 34 height 19
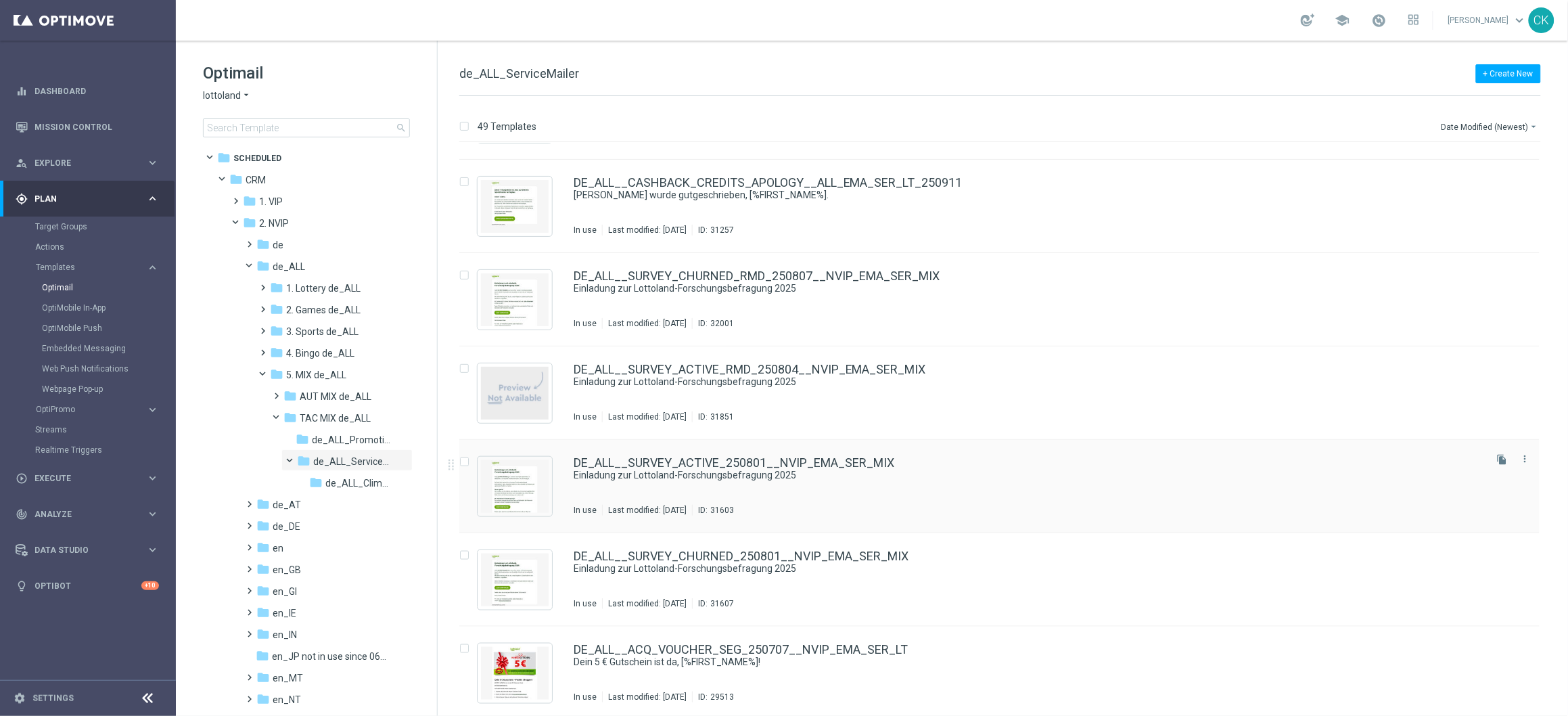
scroll to position [384, 0]
